Goal: Register for event/course

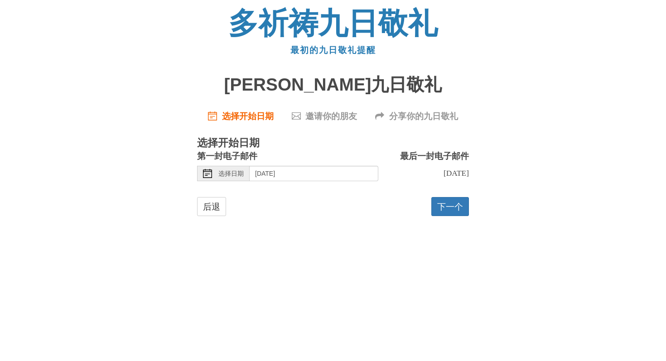
click at [216, 174] on div "选择日期" at bounding box center [223, 173] width 53 height 15
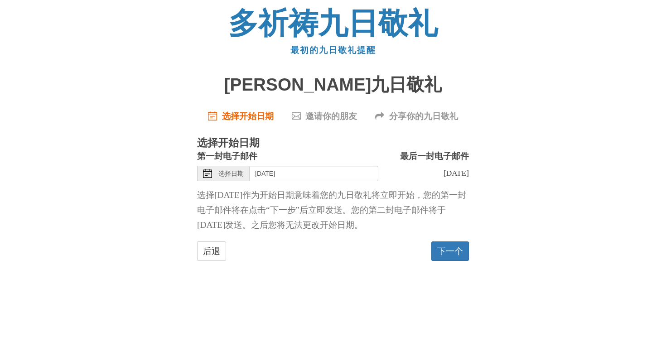
click at [232, 176] on font "选择日期" at bounding box center [230, 173] width 25 height 7
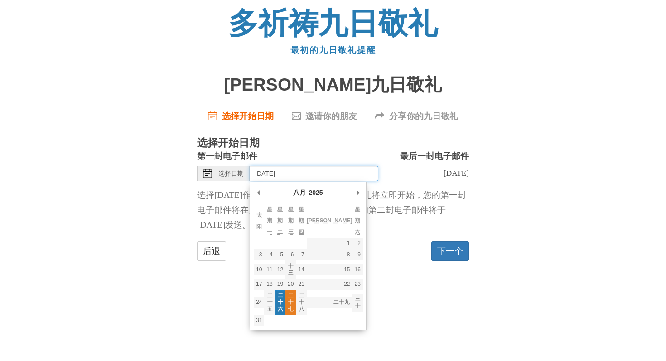
click at [294, 292] on font "二十七" at bounding box center [290, 302] width 5 height 20
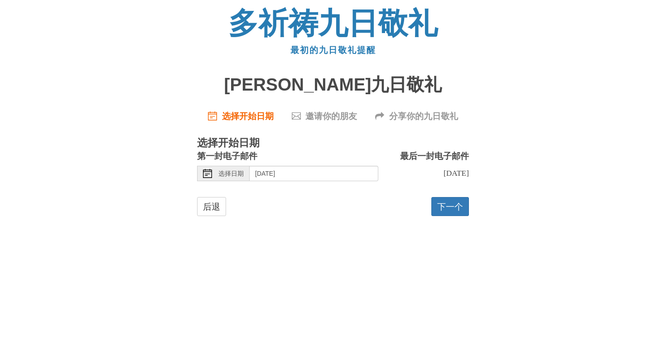
click at [345, 240] on div "多祈祷九日敬礼 最初的九日敬礼提醒 [PERSON_NAME]九日敬礼 选择开始日期 邀请你的朋友 分享你的九日敬礼 选择开始日期 第一封电子邮件 选择日期 …" at bounding box center [333, 121] width 530 height 242
click at [236, 175] on font "选择日期" at bounding box center [230, 173] width 25 height 7
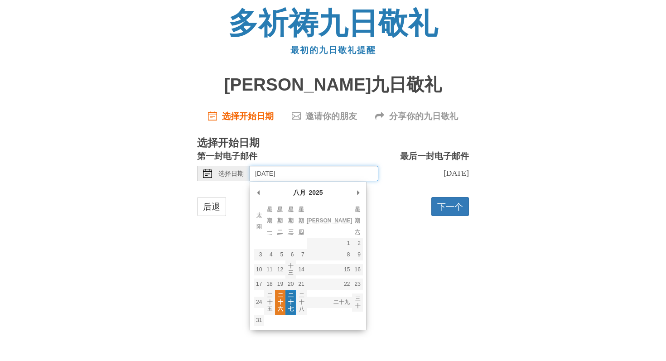
type input "[DATE]"
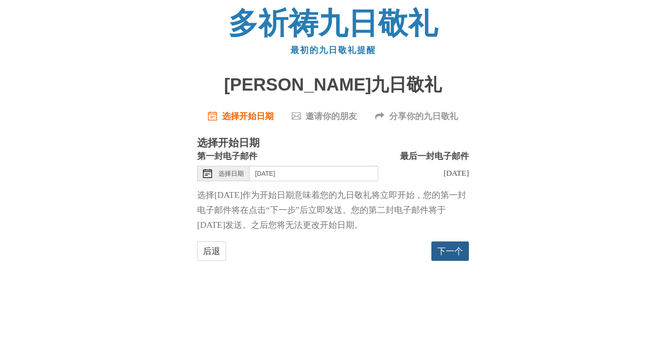
click at [453, 249] on font "下一个" at bounding box center [450, 251] width 26 height 10
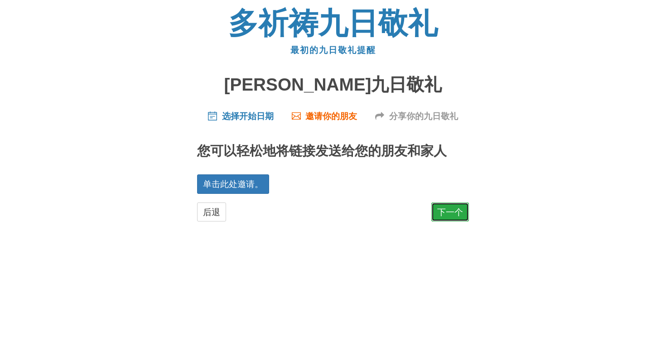
click at [443, 212] on font "下一个" at bounding box center [450, 212] width 26 height 10
